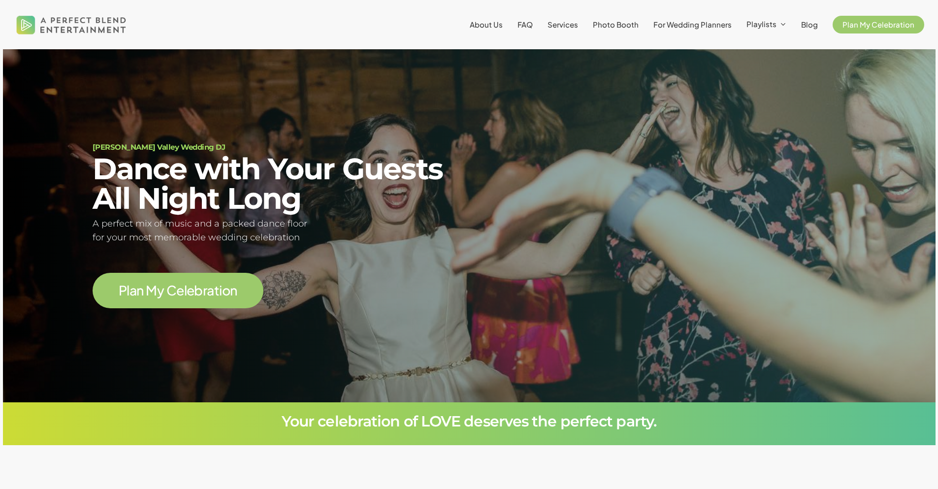
scroll to position [2738, 0]
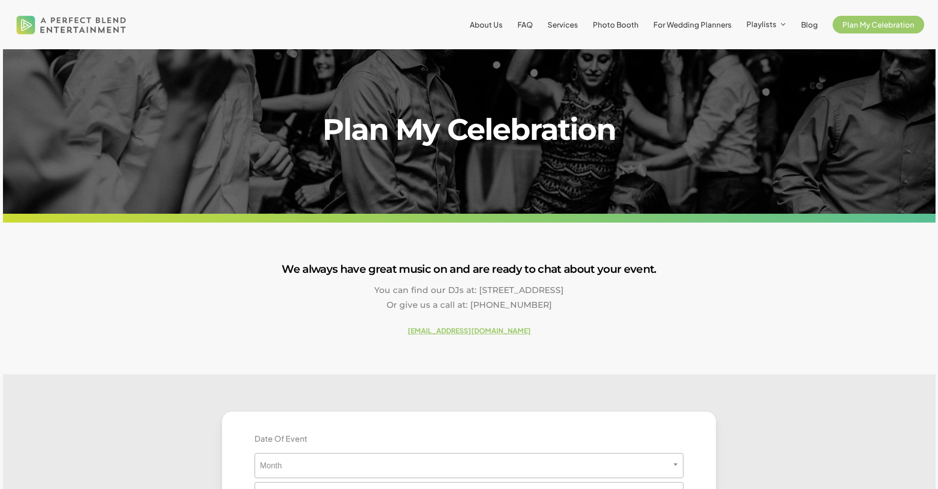
scroll to position [1159, 0]
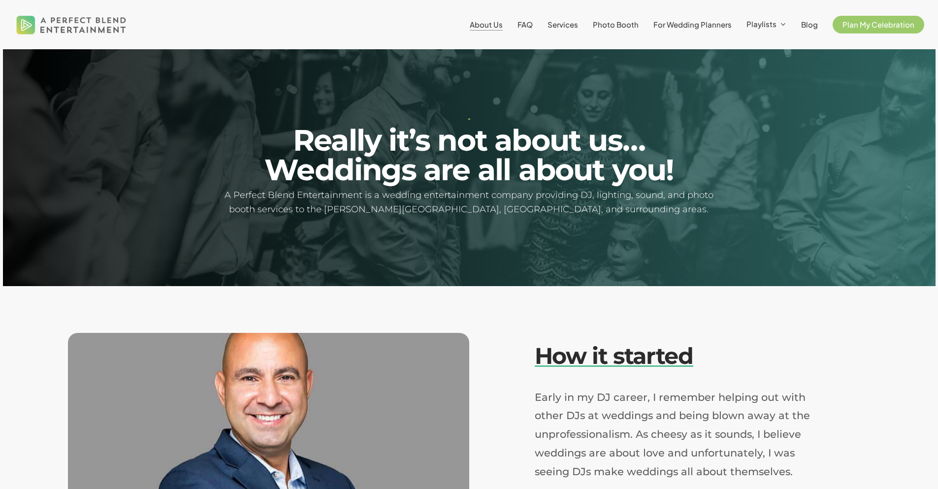
scroll to position [2656, 0]
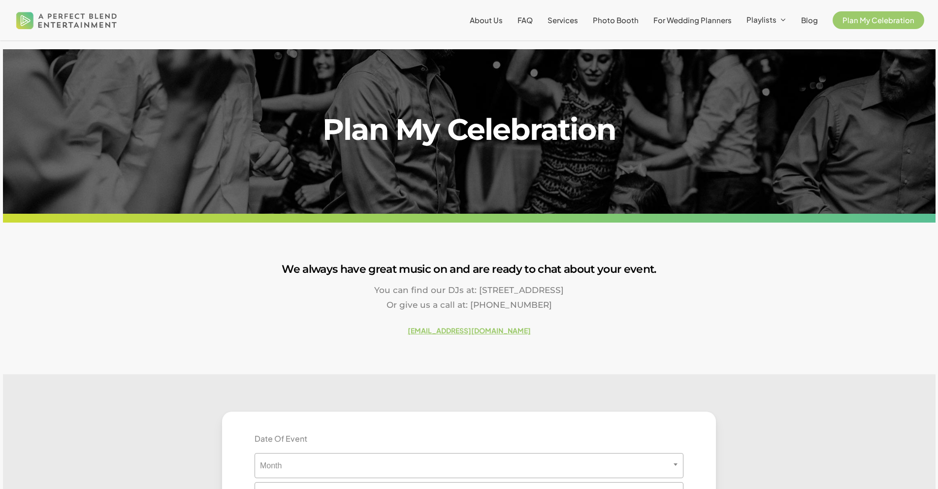
scroll to position [1159, 0]
